Goal: Complete application form

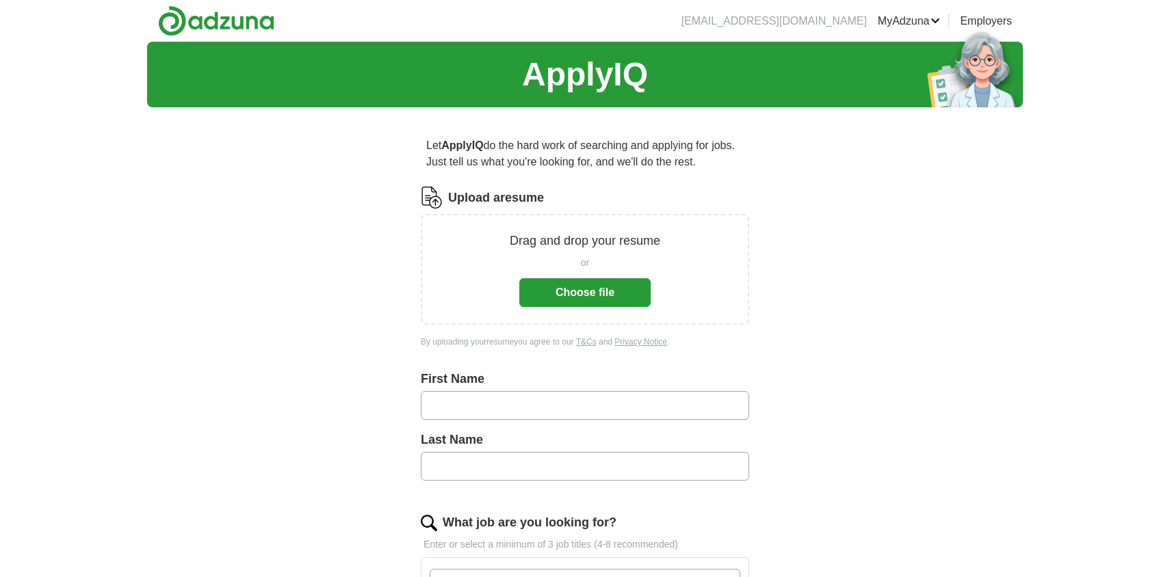
click at [615, 283] on button "Choose file" at bounding box center [584, 292] width 131 height 29
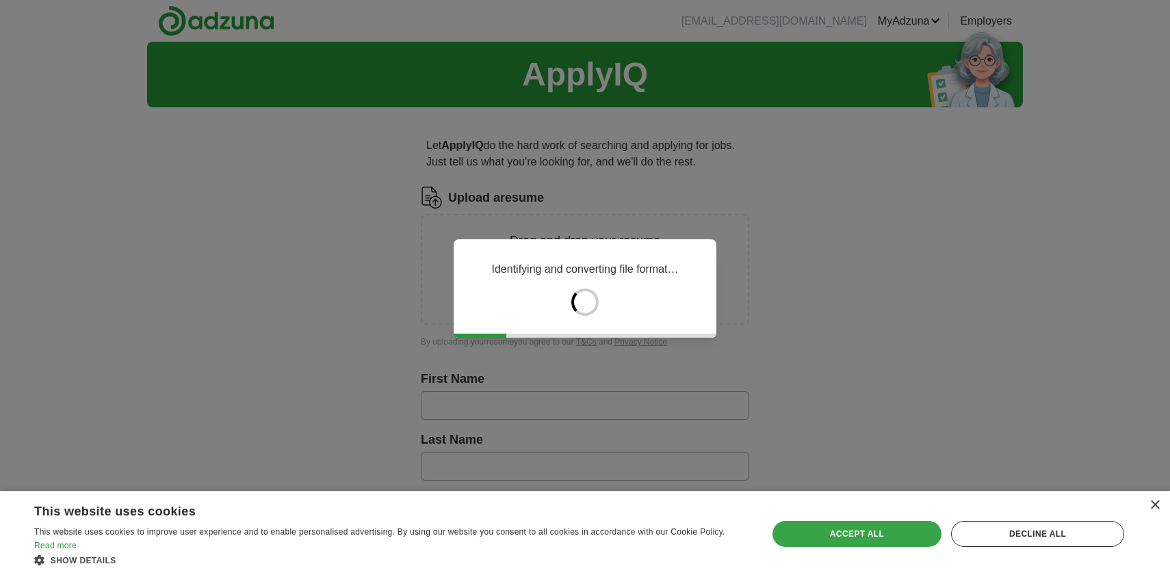
click at [880, 532] on div "Accept all" at bounding box center [856, 534] width 169 height 26
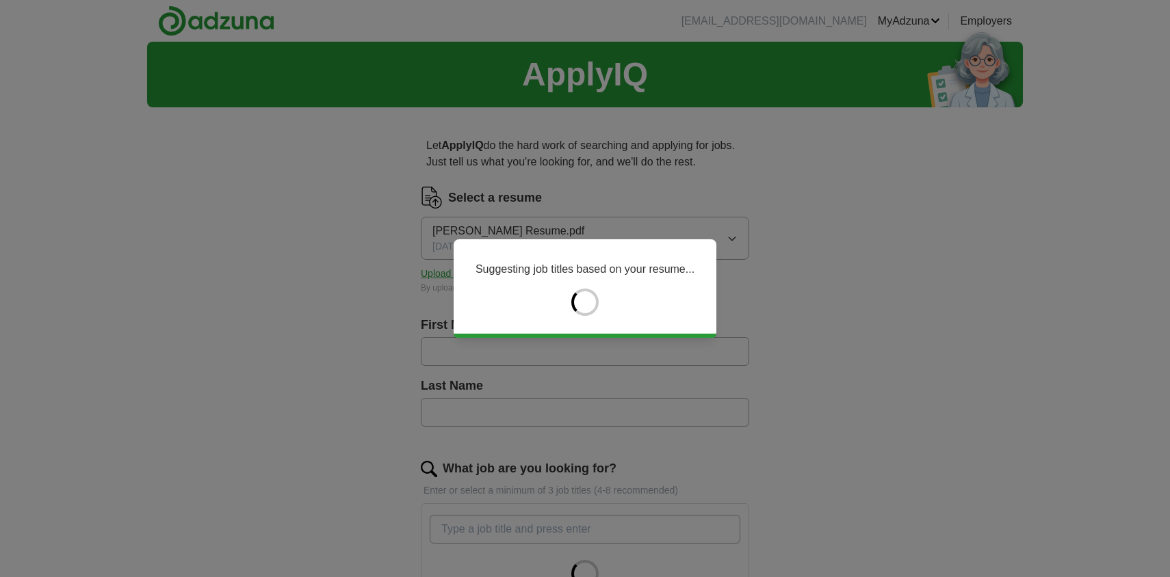
type input "*****"
type input "****"
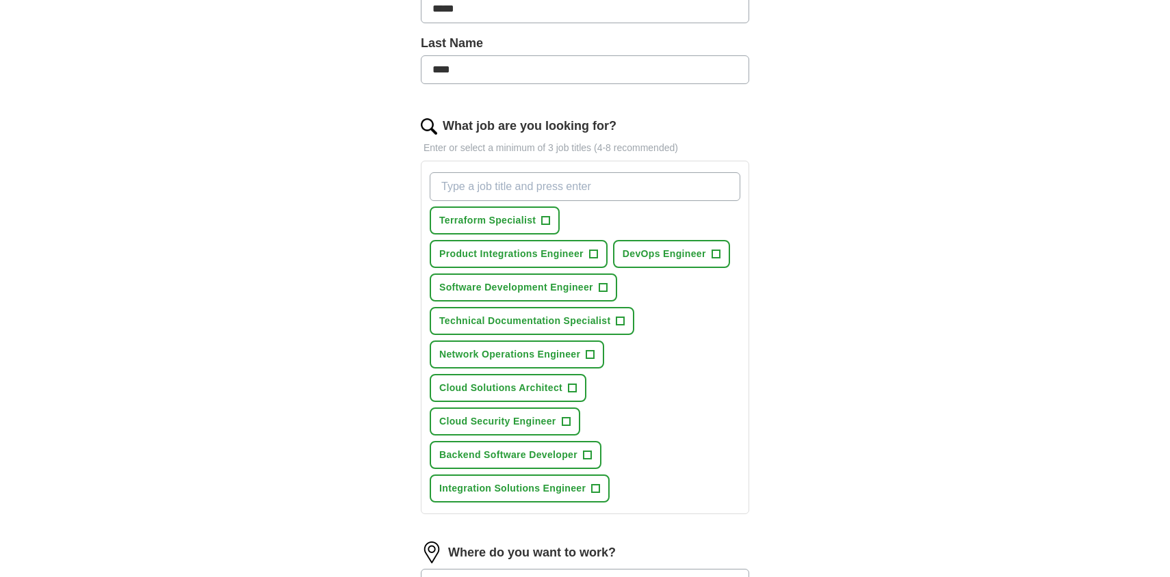
scroll to position [345, 0]
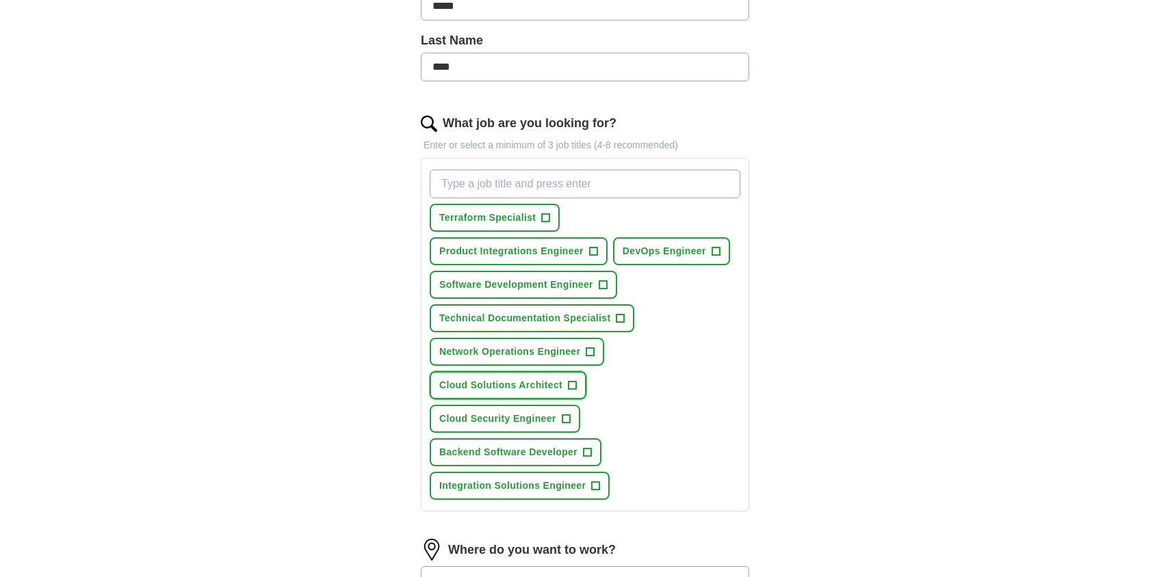
click at [574, 388] on span "+" at bounding box center [572, 385] width 8 height 11
click at [589, 250] on span "+" at bounding box center [593, 251] width 8 height 11
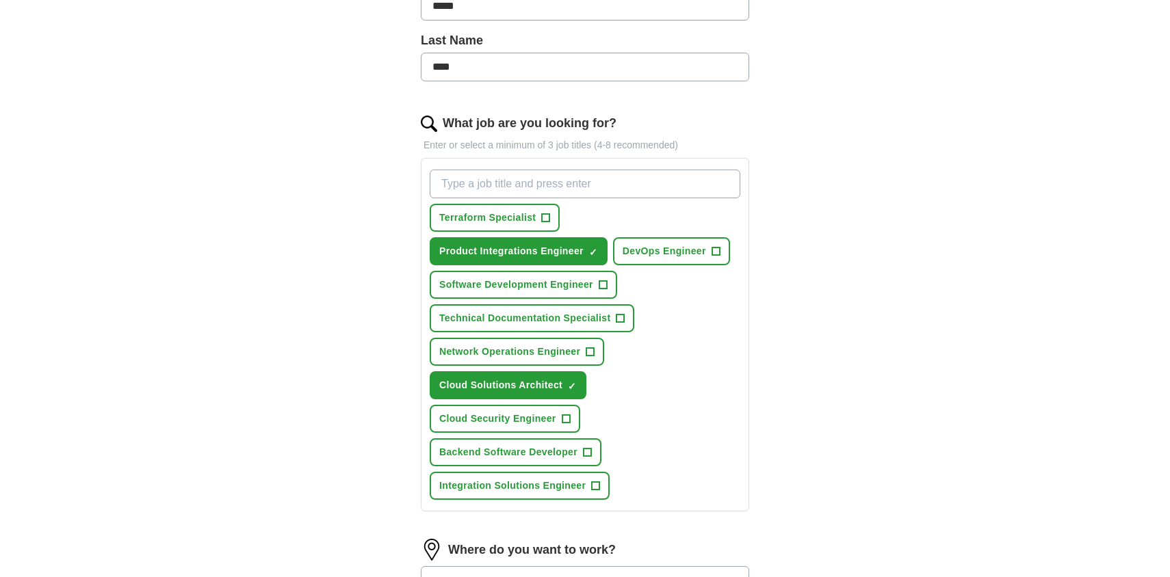
click at [625, 192] on input "What job are you looking for?" at bounding box center [585, 184] width 311 height 29
type input "p"
type input "Product Manager"
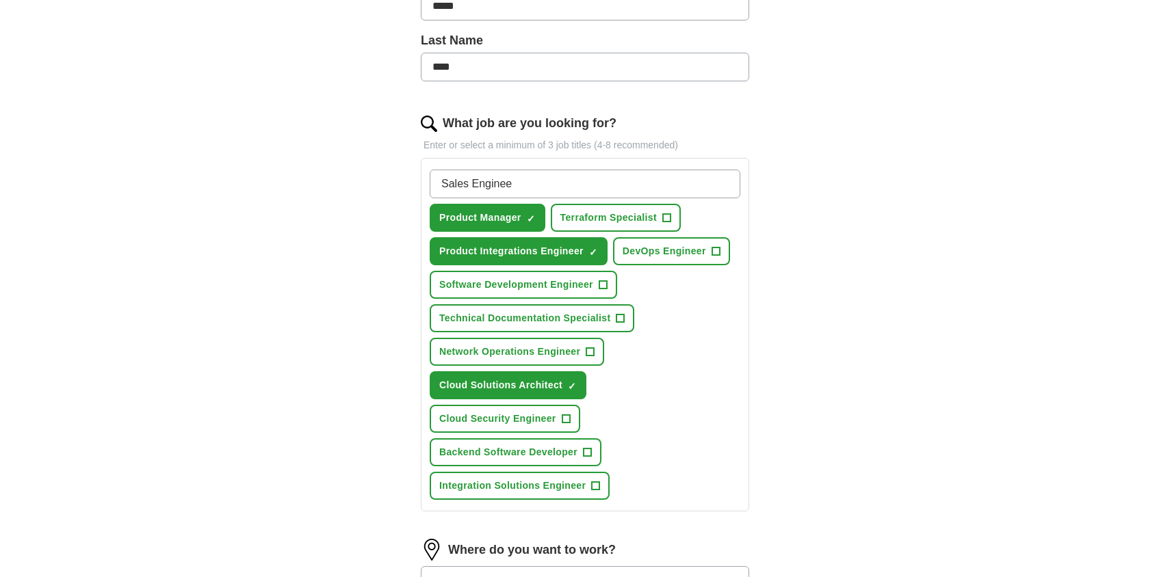
type input "Sales Engineer"
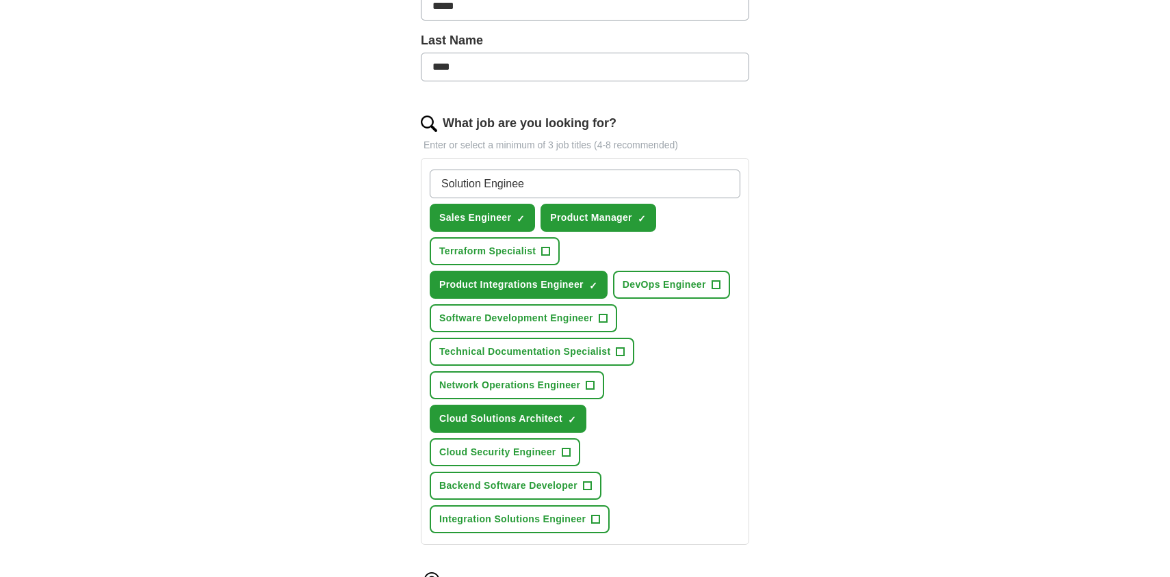
type input "Solution Engineer"
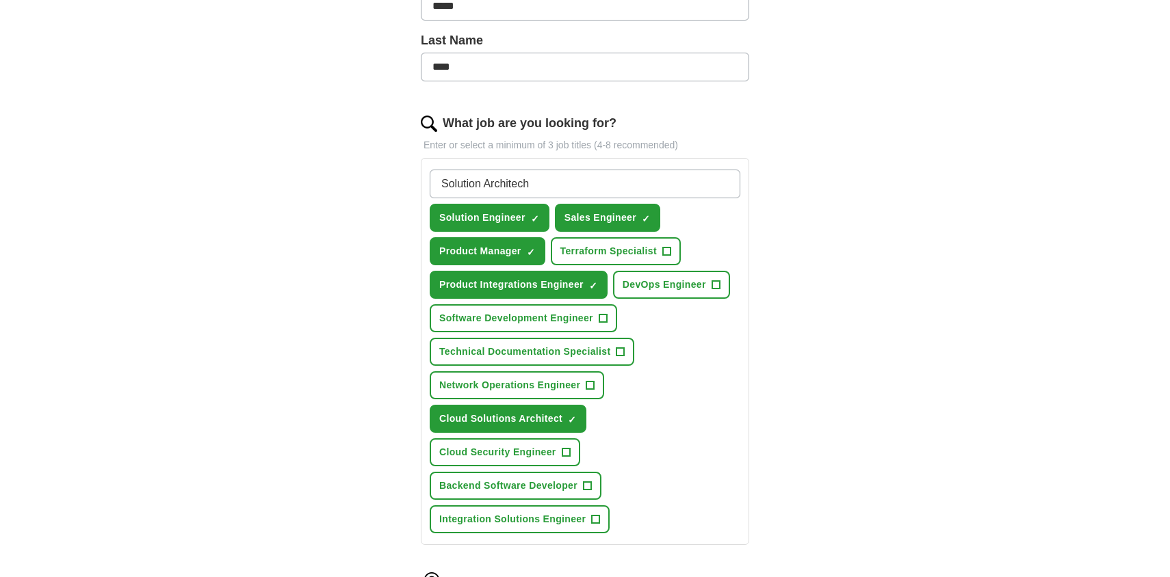
type input "Solution Architecht"
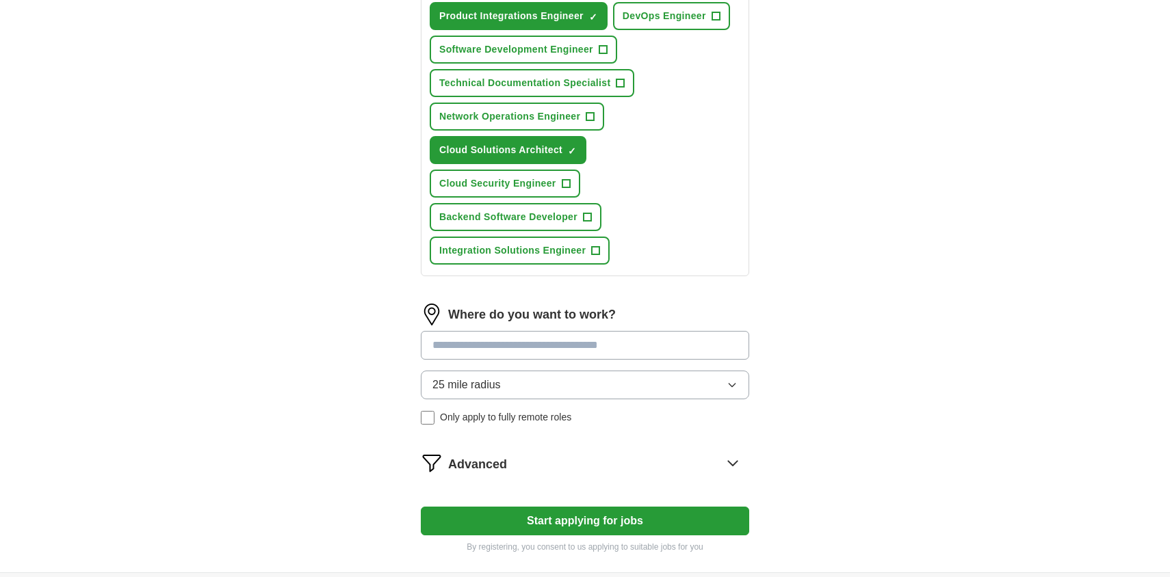
scroll to position [653, 0]
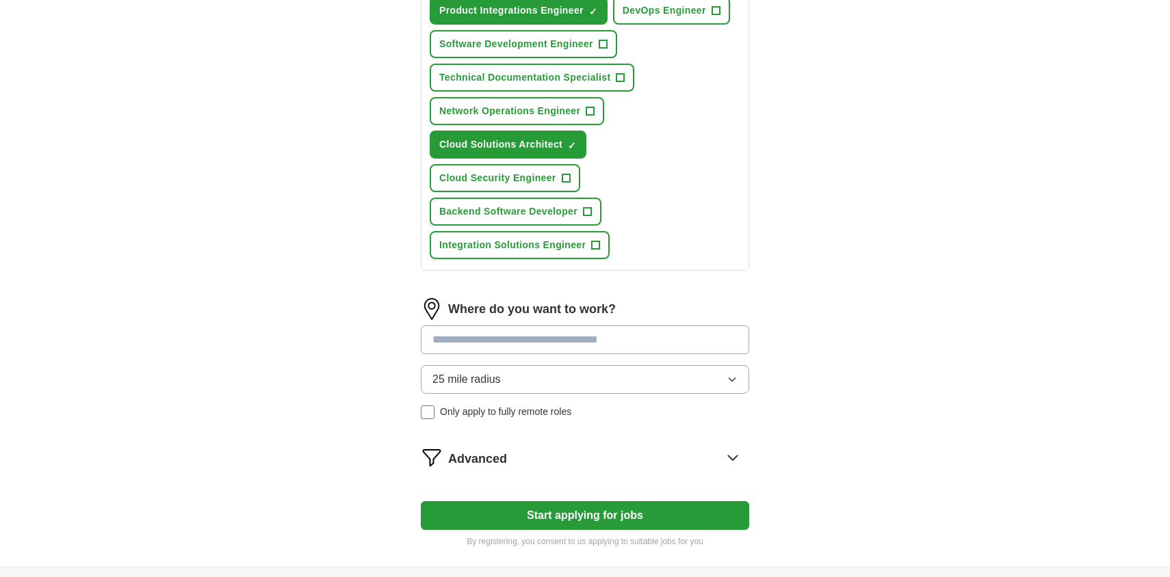
click at [641, 345] on input at bounding box center [585, 340] width 328 height 29
type input "***"
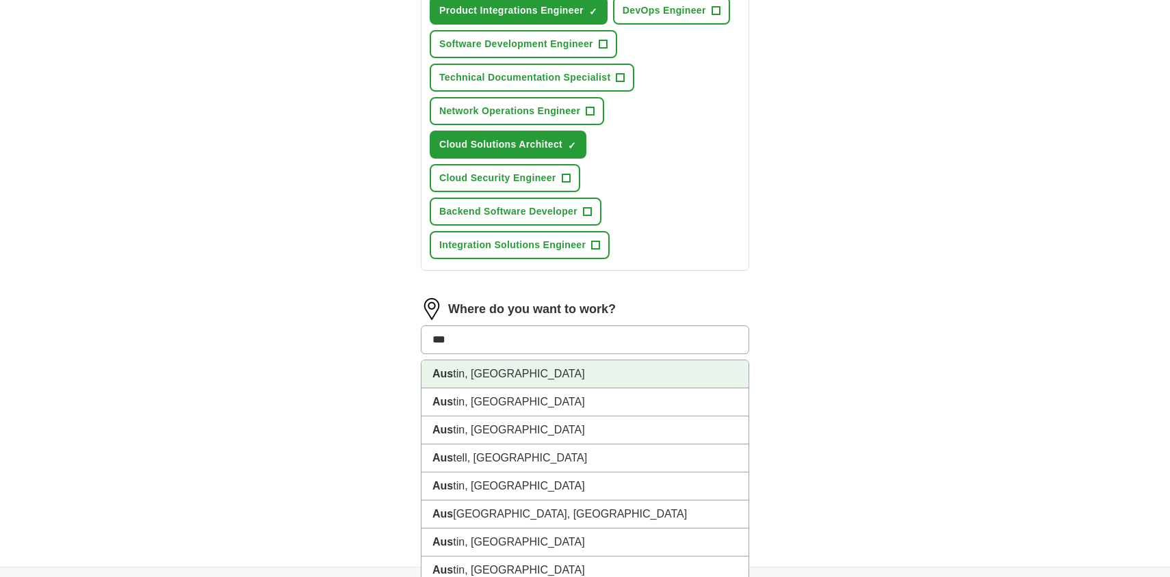
click at [599, 369] on li "Aus tin, [GEOGRAPHIC_DATA]" at bounding box center [584, 375] width 327 height 28
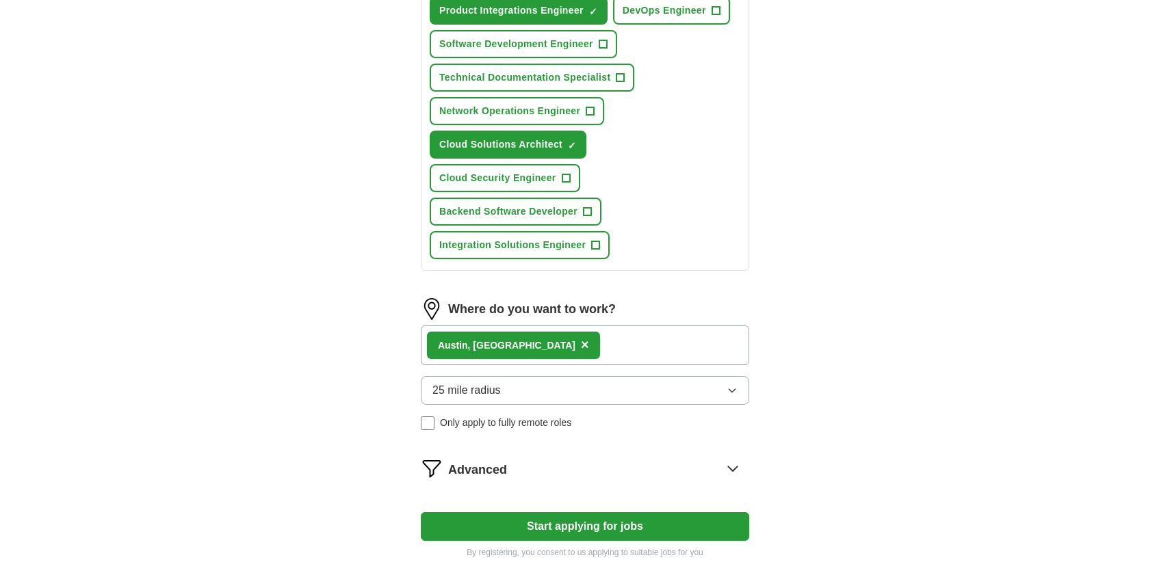
click at [573, 389] on button "25 mile radius" at bounding box center [585, 390] width 328 height 29
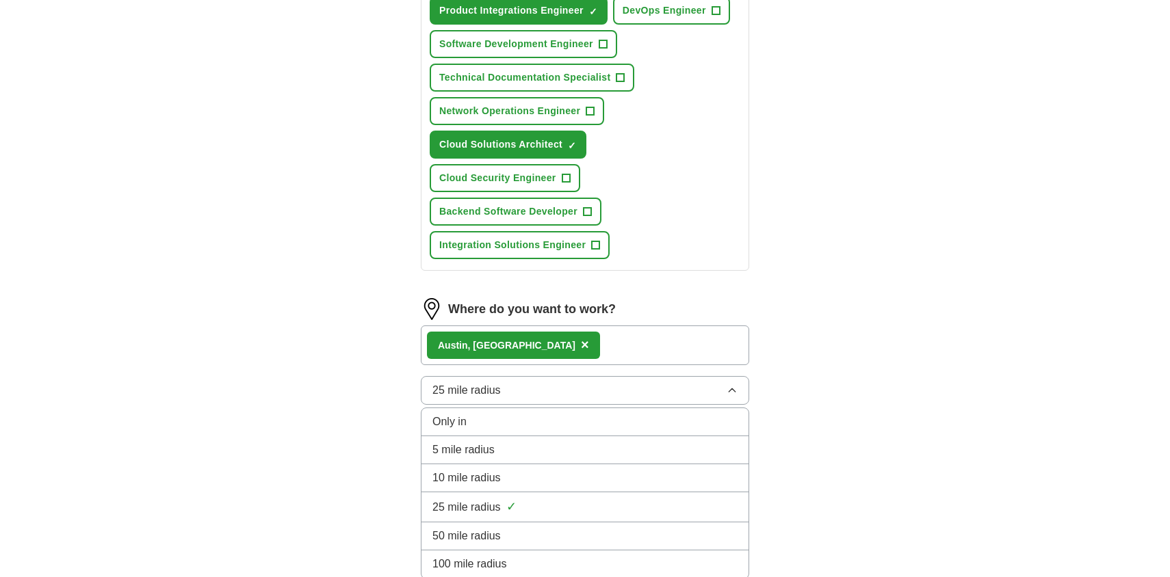
click at [509, 529] on div "50 mile radius" at bounding box center [584, 536] width 305 height 16
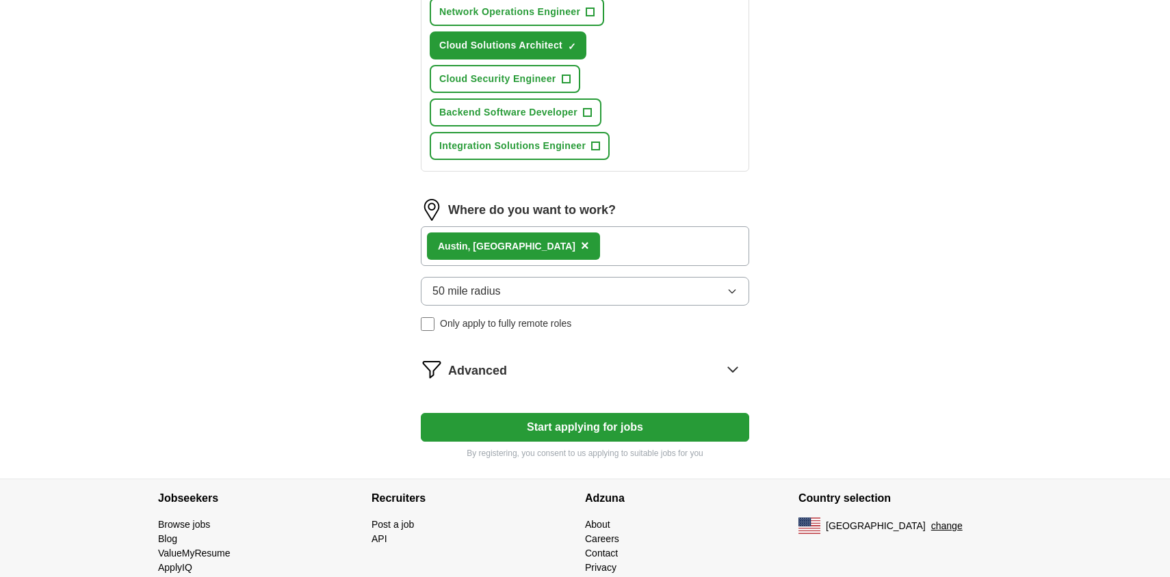
scroll to position [792, 0]
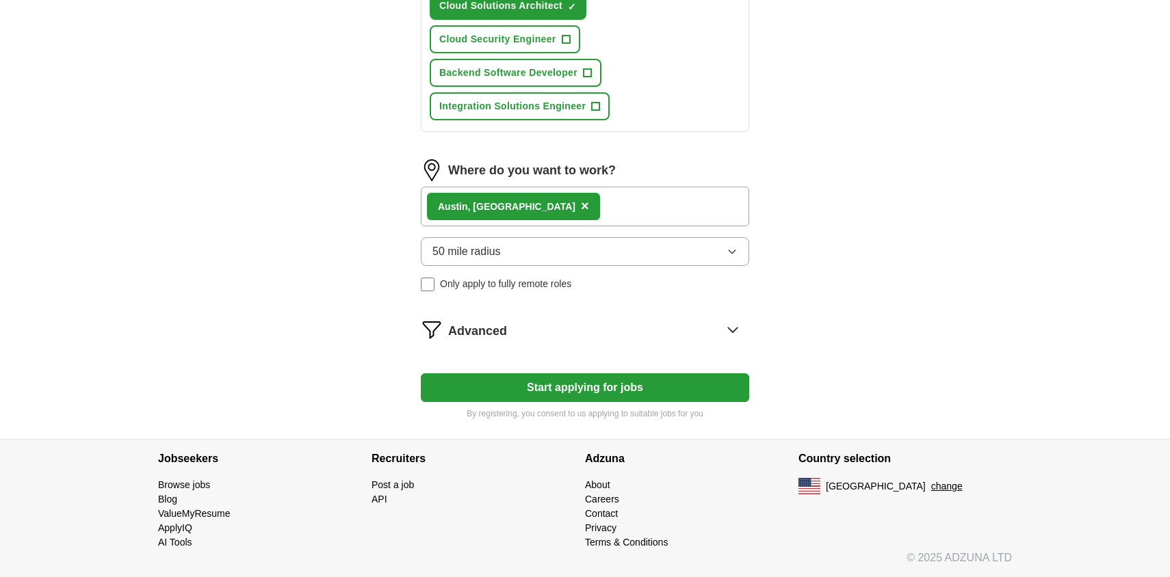
click at [718, 331] on div "Advanced" at bounding box center [598, 330] width 301 height 22
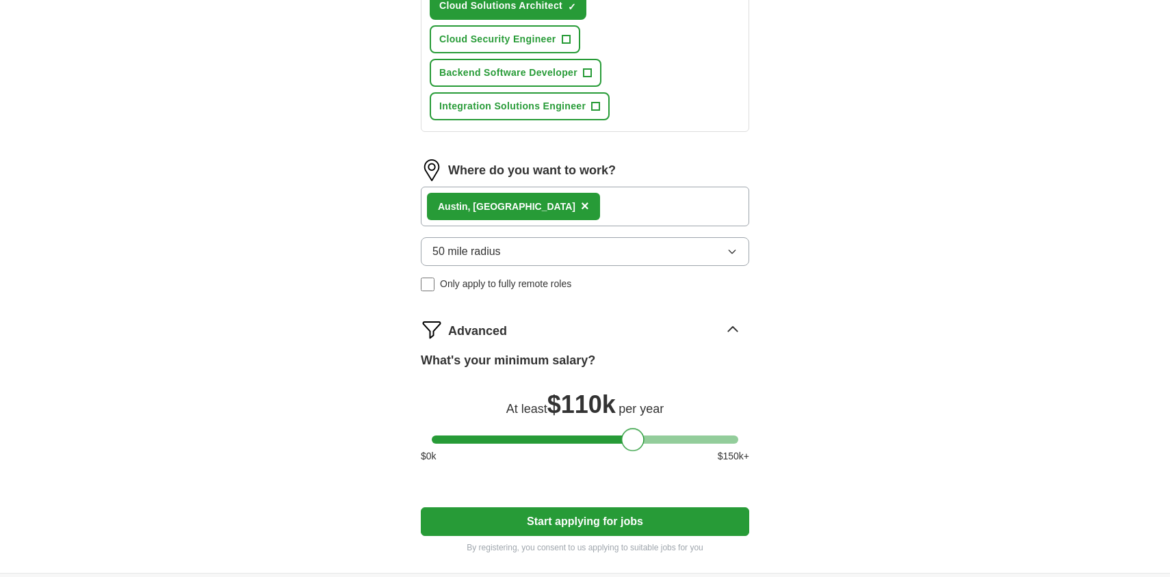
drag, startPoint x: 445, startPoint y: 444, endPoint x: 633, endPoint y: 451, distance: 189.0
click at [633, 451] on div "What's your minimum salary? At least $ 110k per year $ 0 k $ 150 k+" at bounding box center [585, 413] width 328 height 123
drag, startPoint x: 631, startPoint y: 448, endPoint x: 609, endPoint y: 449, distance: 22.6
click at [608, 450] on div at bounding box center [609, 439] width 23 height 23
click at [608, 513] on button "Start applying for jobs" at bounding box center [585, 522] width 328 height 29
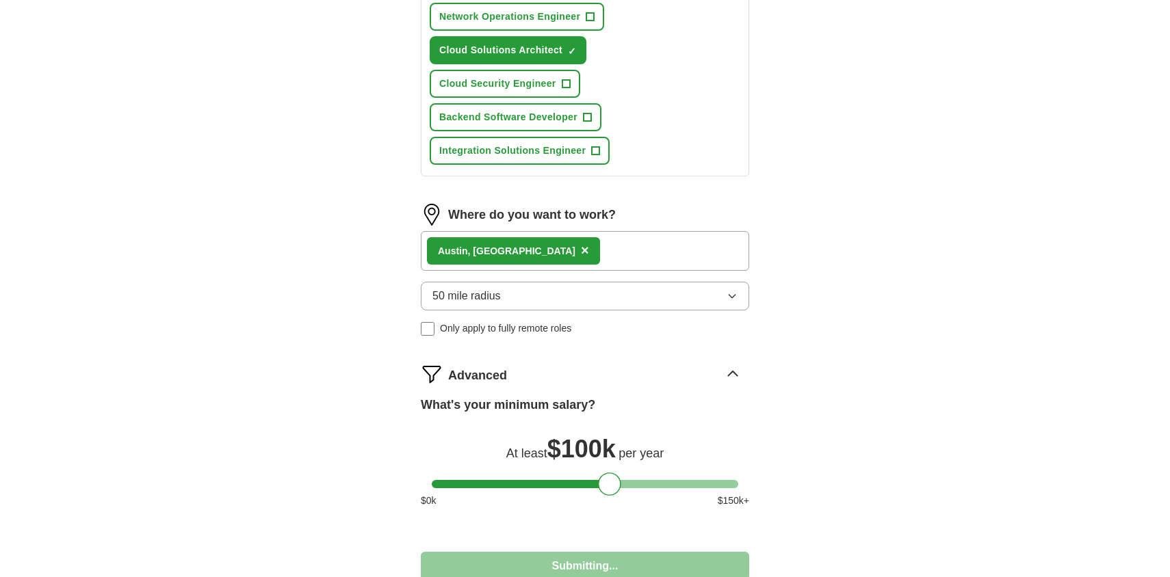
select select "**"
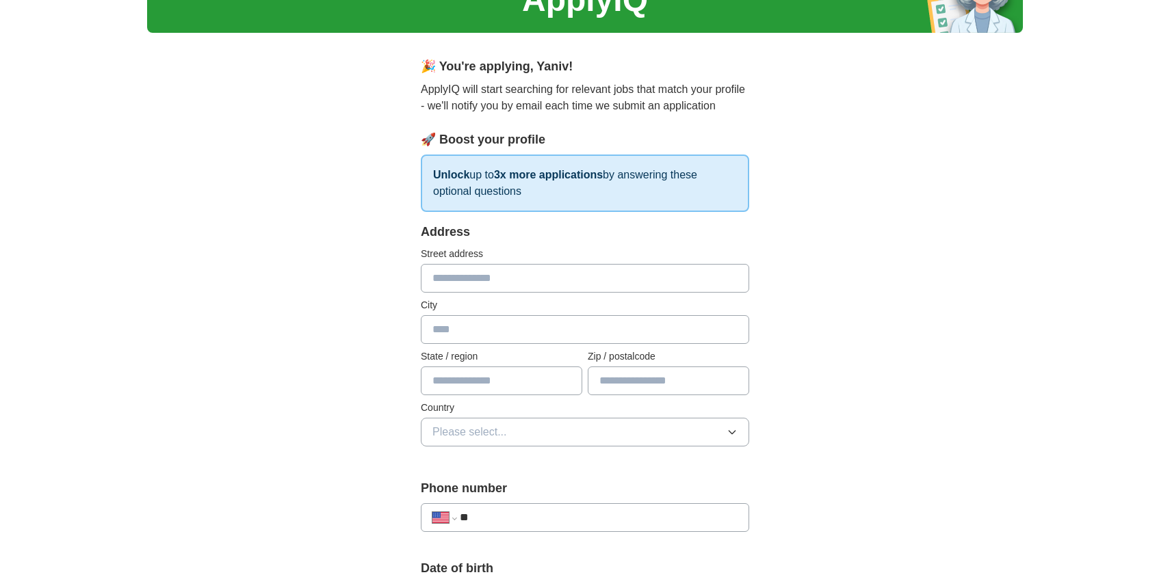
scroll to position [0, 0]
